Goal: Find specific page/section: Find specific page/section

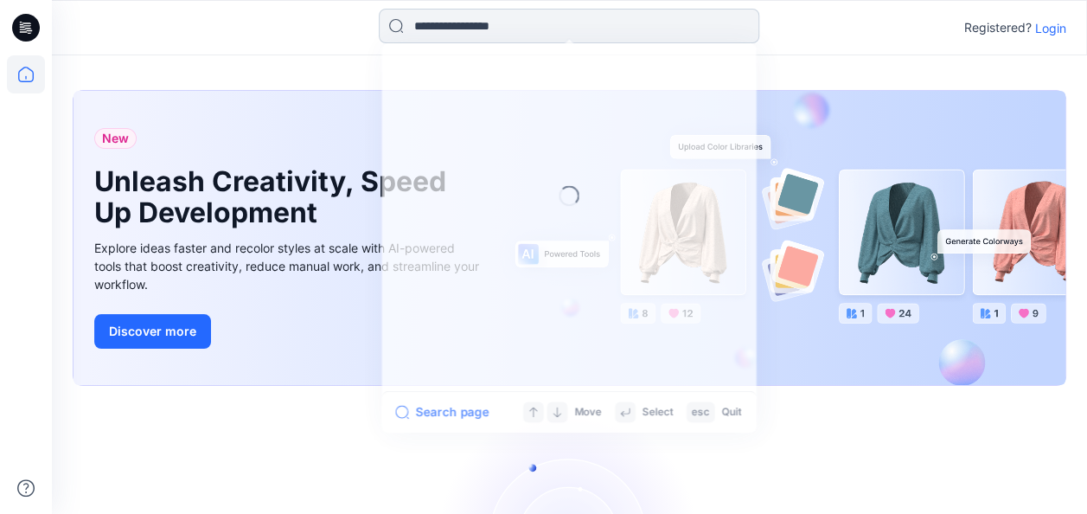
click at [521, 18] on input at bounding box center [569, 26] width 381 height 35
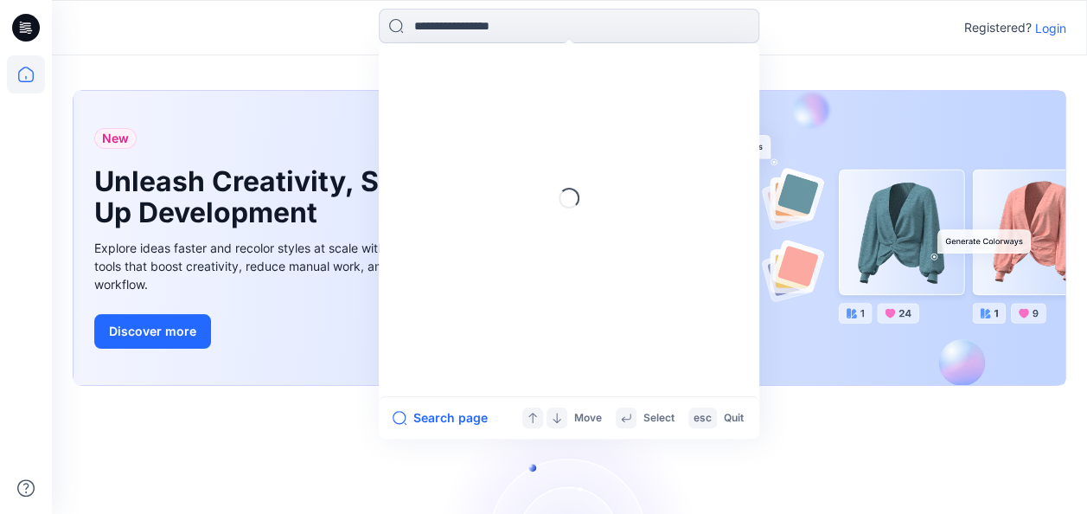
click at [1049, 35] on p "Login" at bounding box center [1051, 28] width 31 height 18
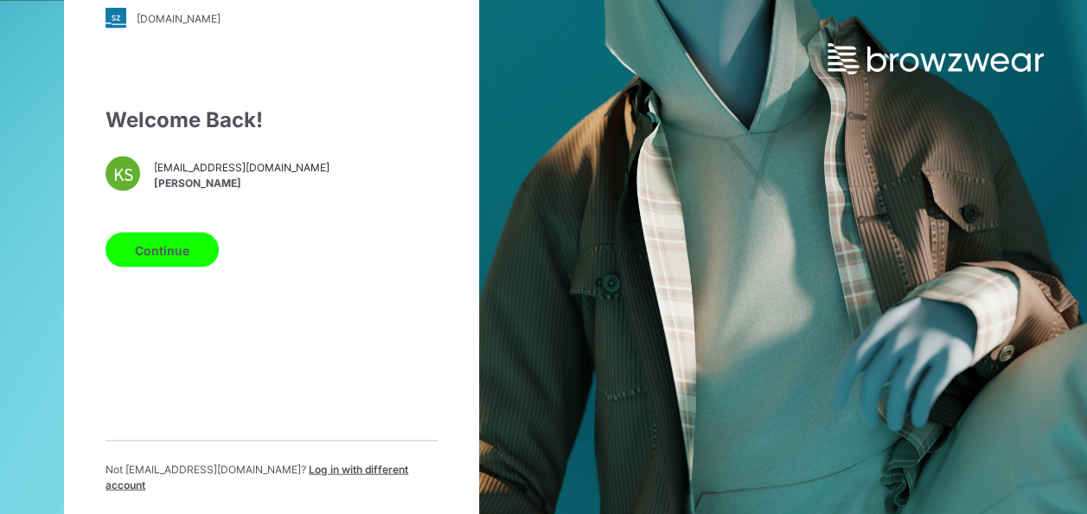
click at [154, 265] on button "Continue" at bounding box center [162, 250] width 113 height 35
click at [164, 250] on button "Continue" at bounding box center [162, 250] width 113 height 35
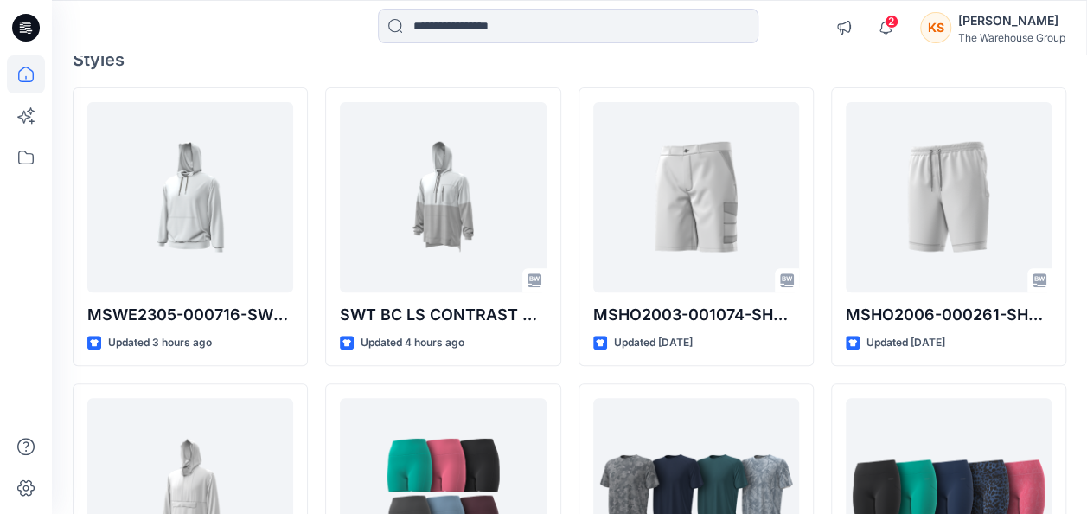
scroll to position [173, 0]
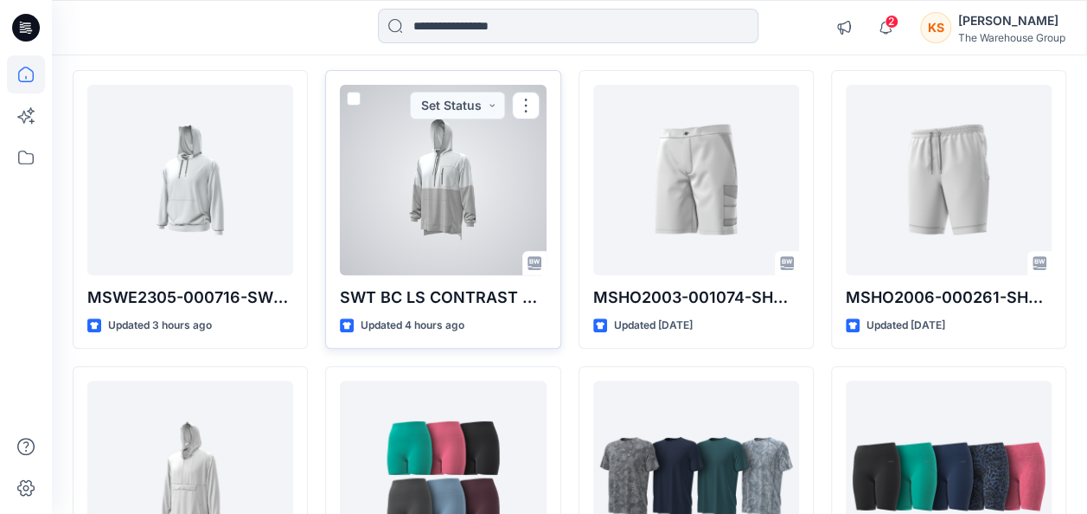
click at [458, 160] on div at bounding box center [443, 180] width 206 height 190
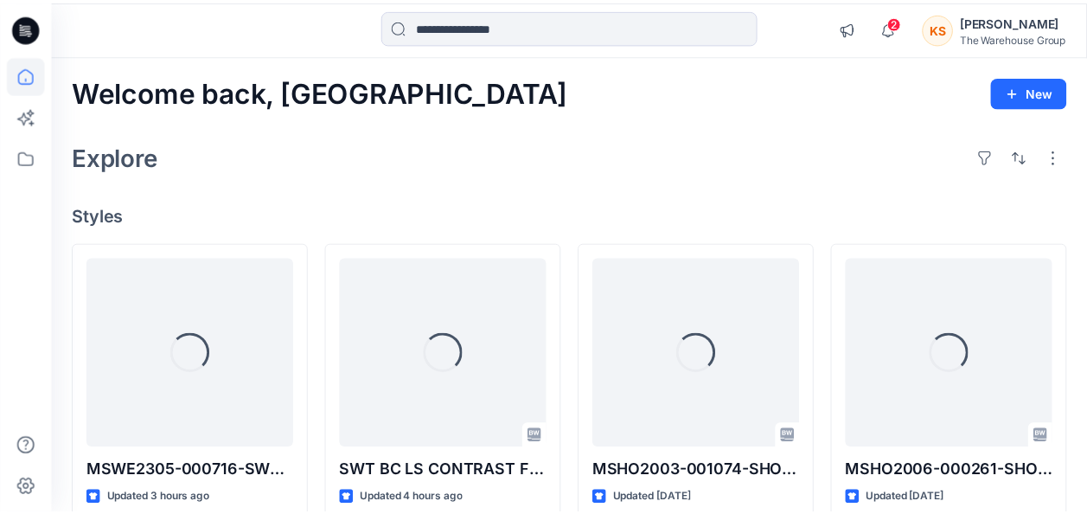
scroll to position [173, 0]
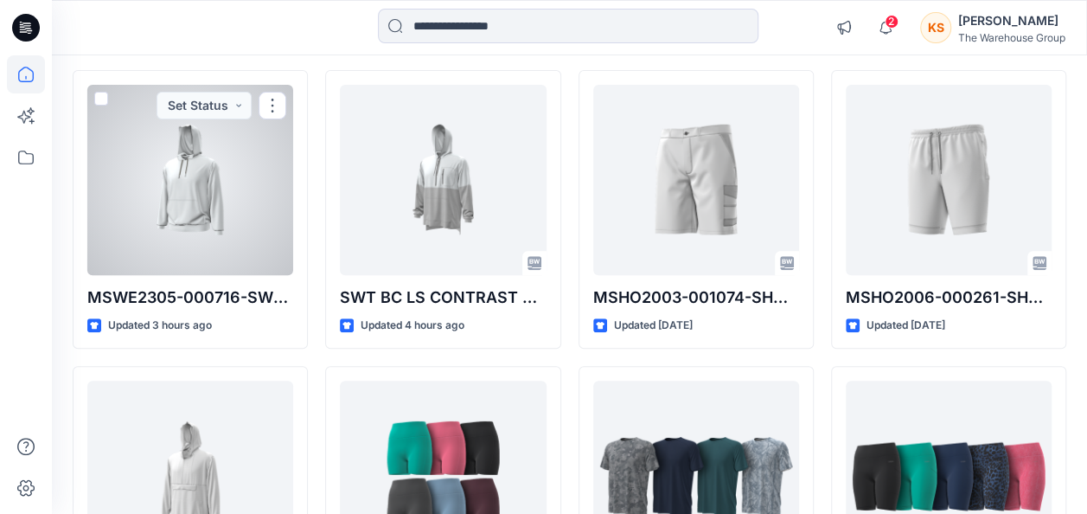
click at [163, 159] on div at bounding box center [190, 180] width 206 height 190
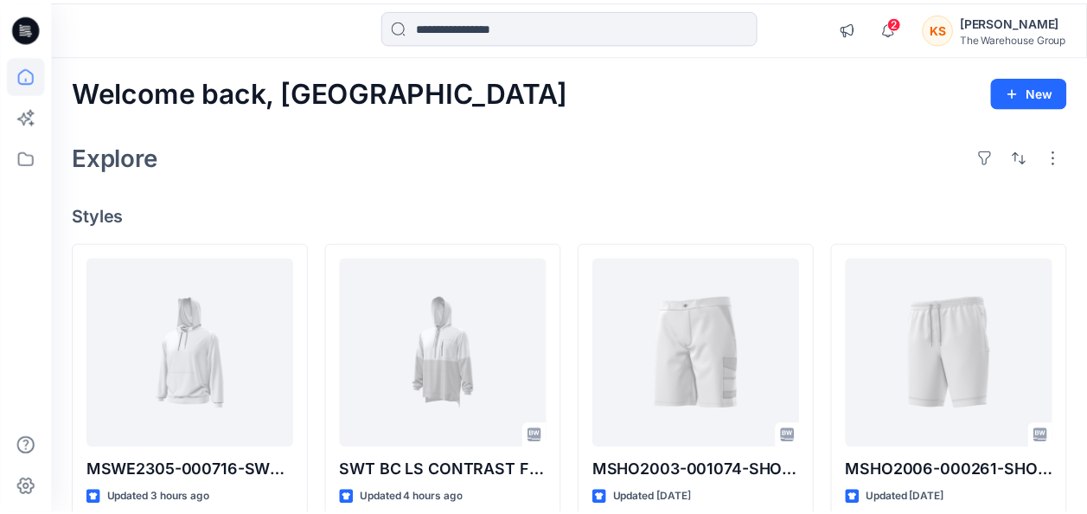
scroll to position [173, 0]
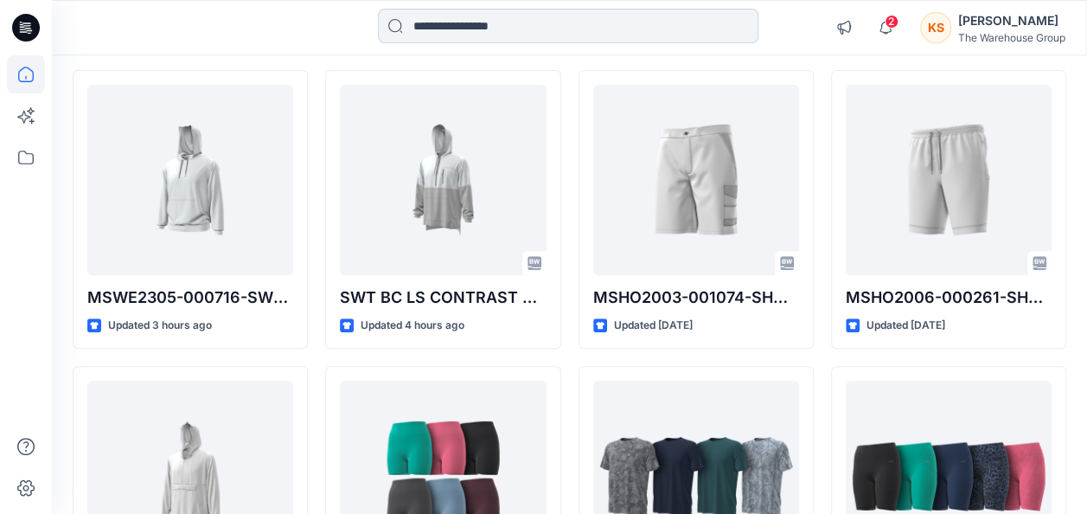
click at [438, 18] on input at bounding box center [568, 26] width 381 height 35
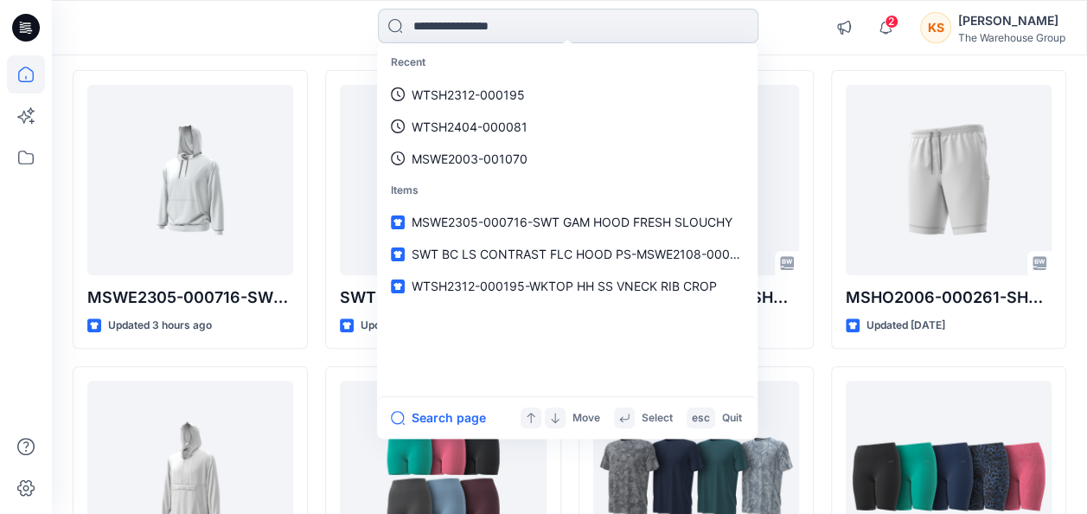
paste input "**********"
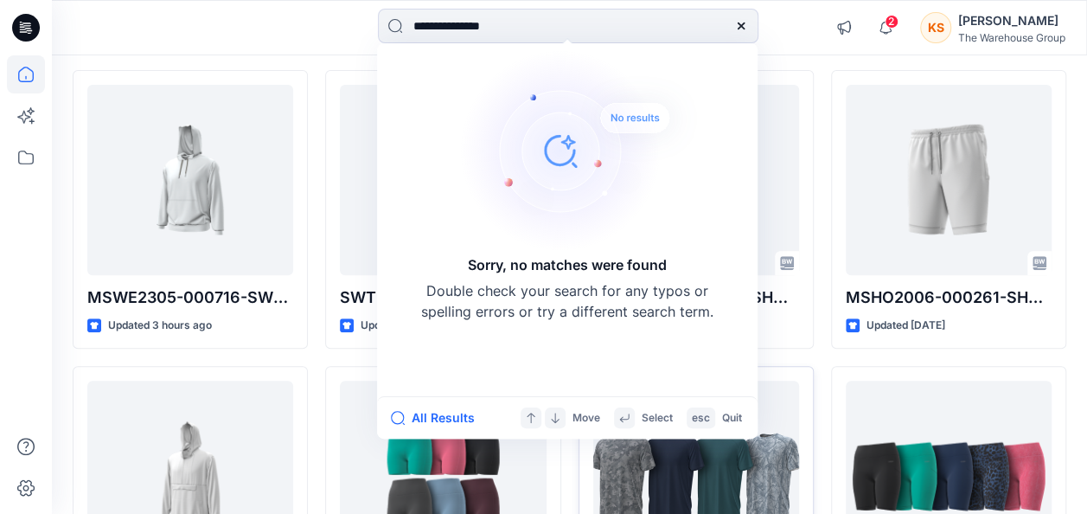
type input "**********"
